Goal: Task Accomplishment & Management: Use online tool/utility

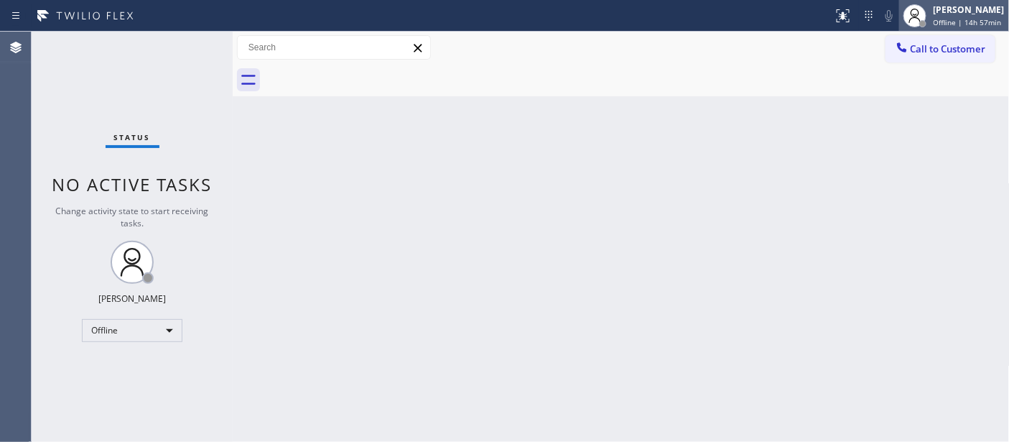
click at [911, 19] on icon at bounding box center [914, 15] width 17 height 17
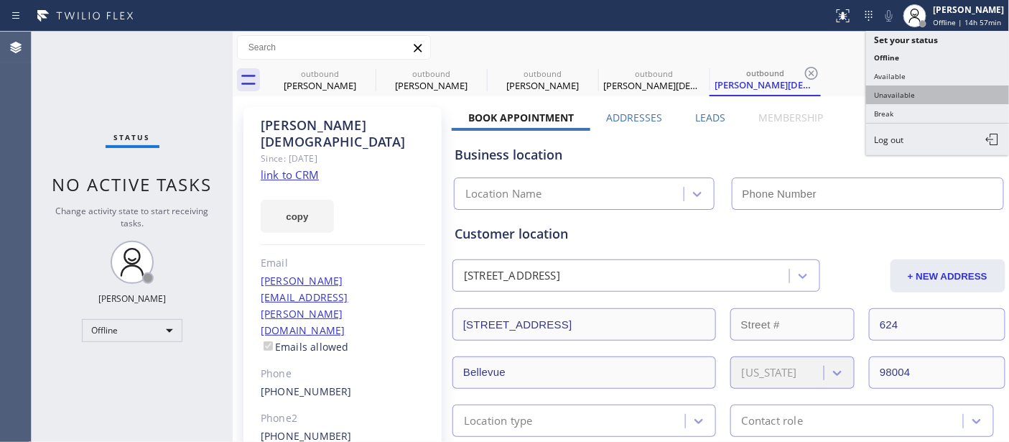
click at [898, 95] on button "Unavailable" at bounding box center [938, 94] width 144 height 19
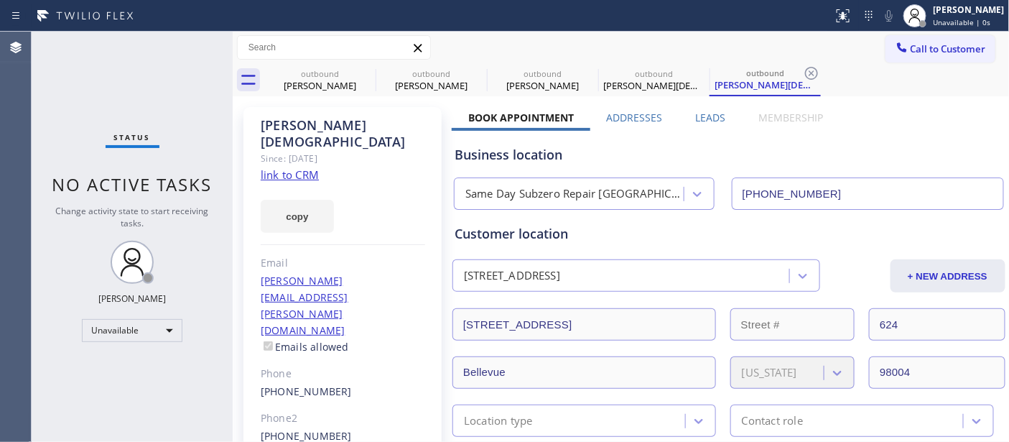
type input "[PHONE_NUMBER]"
click at [472, 26] on div at bounding box center [417, 15] width 822 height 23
click at [363, 68] on icon at bounding box center [366, 73] width 13 height 13
type input "[PHONE_NUMBER]"
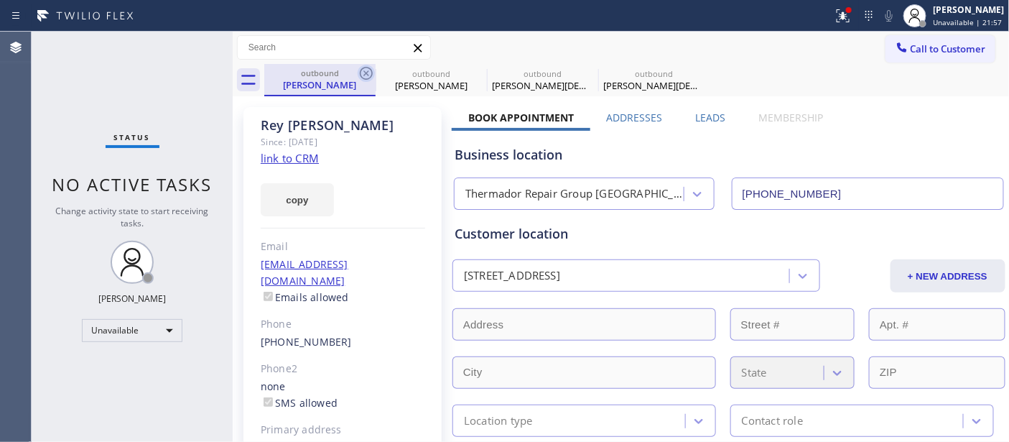
click at [366, 73] on icon at bounding box center [366, 73] width 13 height 13
click at [0, 0] on icon at bounding box center [0, 0] width 0 height 0
type input "[PHONE_NUMBER]"
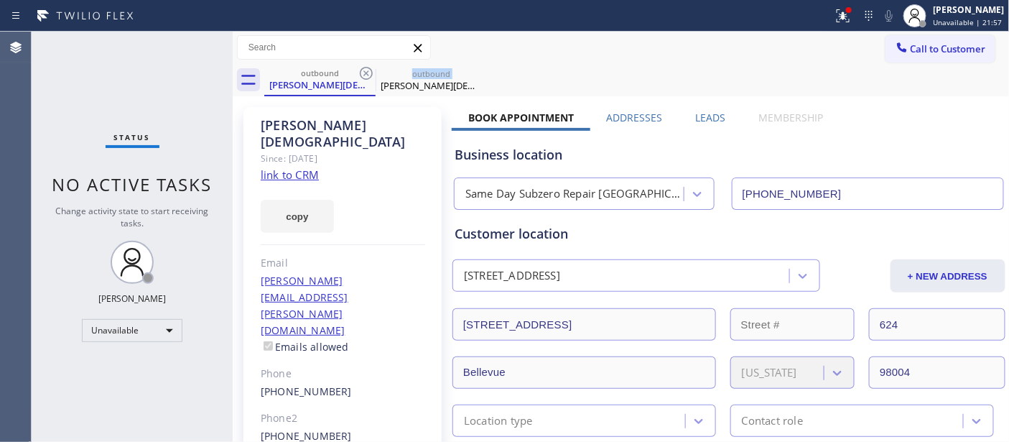
click at [366, 73] on icon at bounding box center [366, 73] width 13 height 13
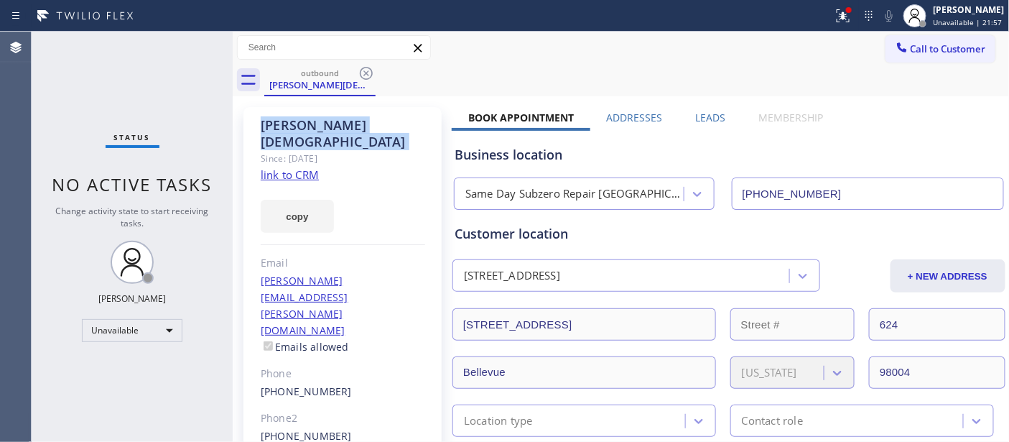
click at [366, 73] on icon at bounding box center [366, 73] width 13 height 13
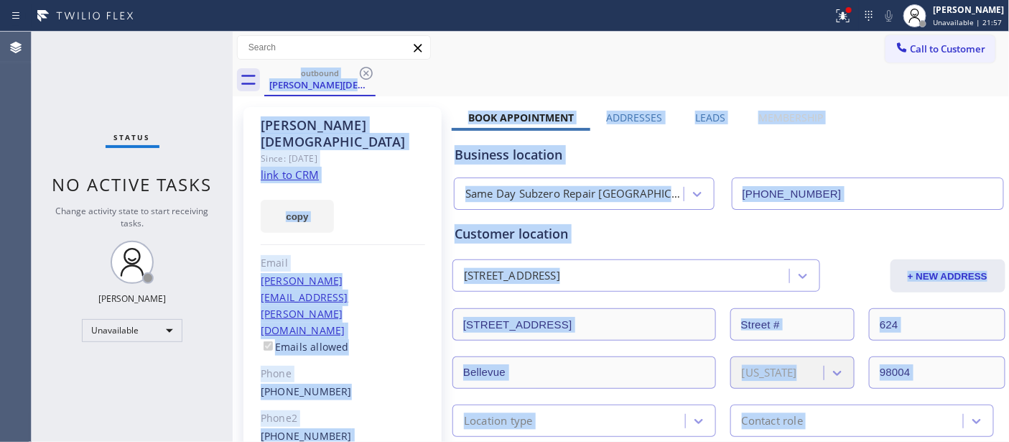
click at [366, 73] on div "outbound [PERSON_NAME][DEMOGRAPHIC_DATA]" at bounding box center [637, 80] width 746 height 32
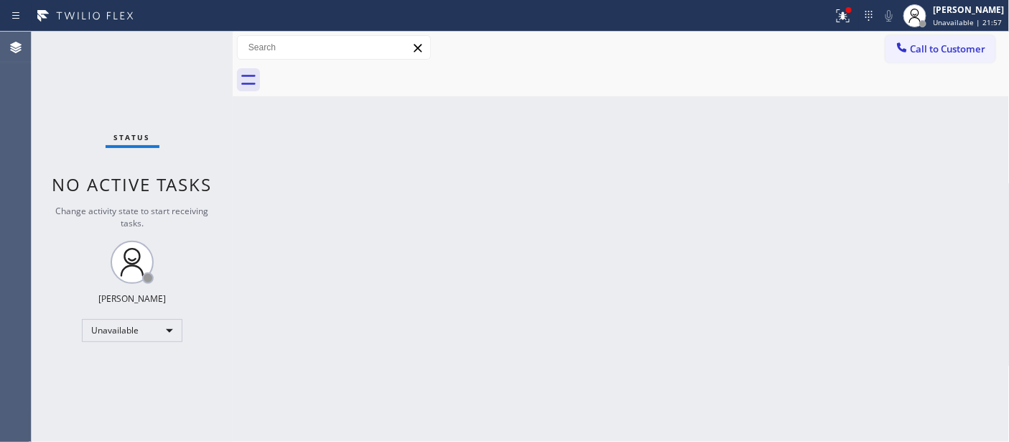
click at [366, 73] on div at bounding box center [637, 80] width 746 height 32
click at [500, 91] on div at bounding box center [637, 80] width 746 height 32
click at [836, 19] on icon at bounding box center [843, 15] width 17 height 17
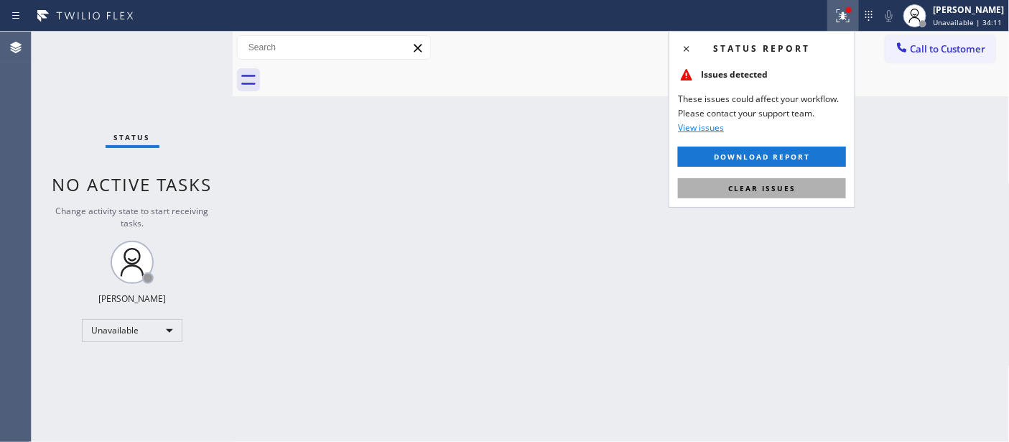
click at [787, 185] on span "Clear issues" at bounding box center [762, 188] width 68 height 10
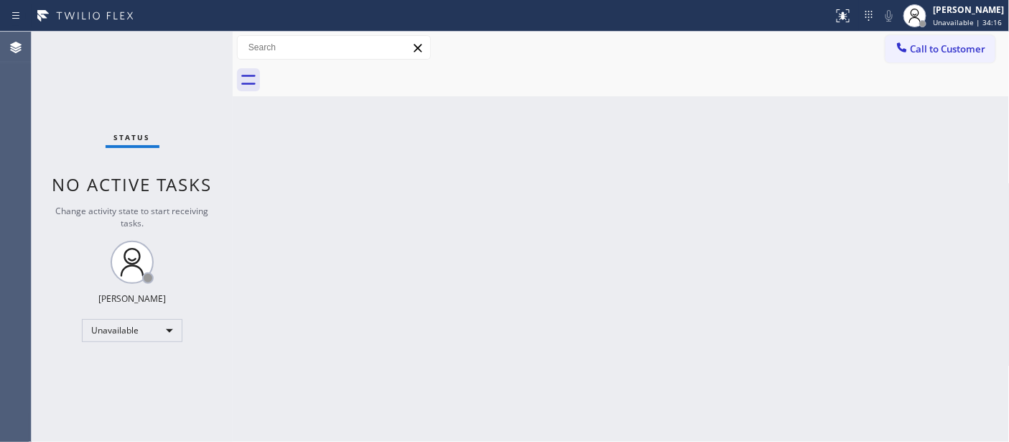
click at [539, 235] on div "Back to Dashboard Change Sender ID Customers Technicians Select a contact Outbo…" at bounding box center [621, 237] width 777 height 410
